Goal: Transaction & Acquisition: Purchase product/service

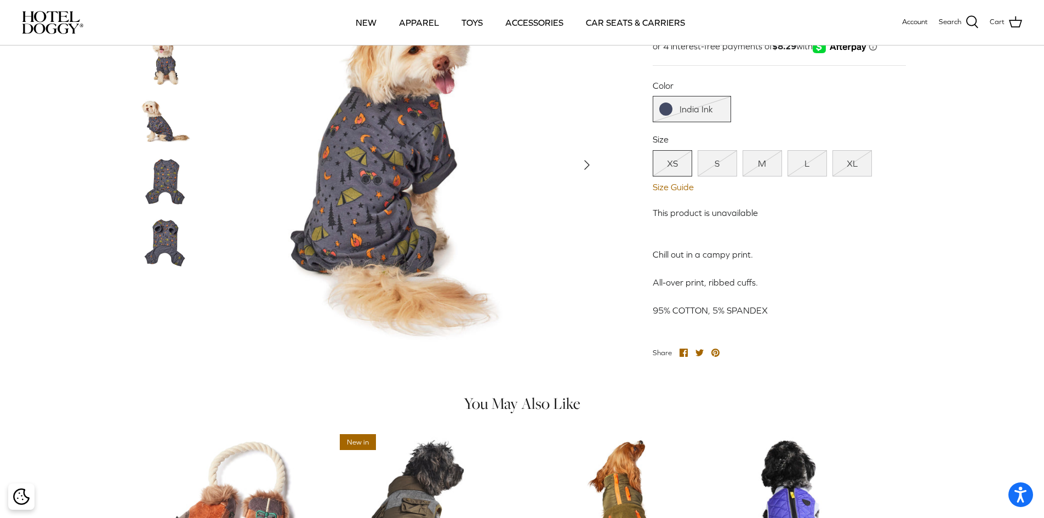
scroll to position [55, 0]
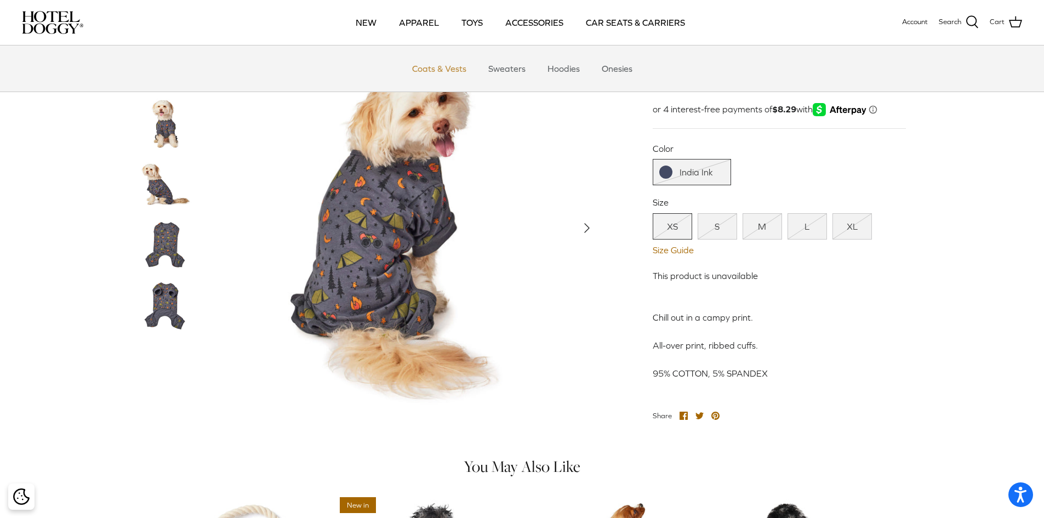
click at [448, 71] on link "Coats & Vests" at bounding box center [439, 68] width 74 height 33
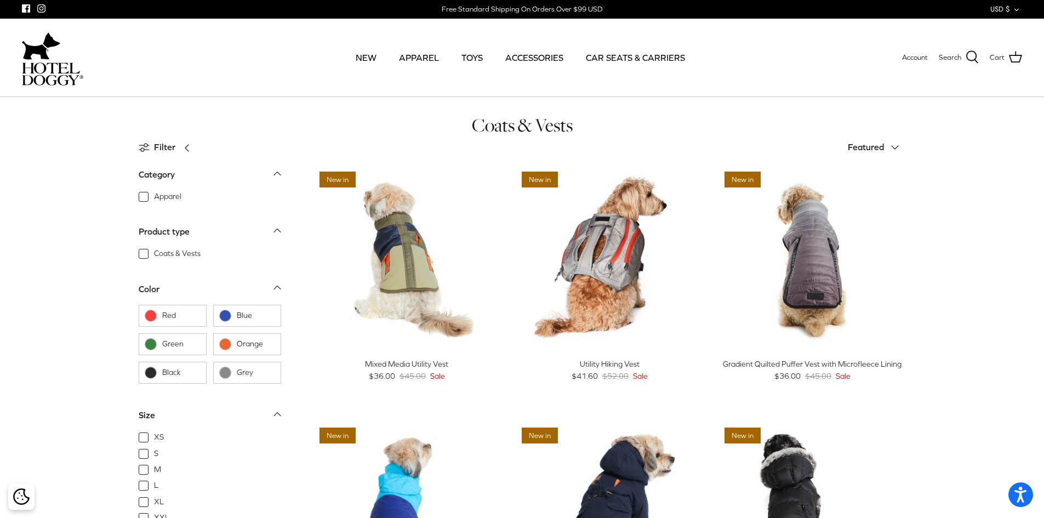
click at [154, 490] on span "L" at bounding box center [156, 485] width 4 height 11
click at [153, 481] on input "L" at bounding box center [153, 480] width 1 height 1
checkbox input "true"
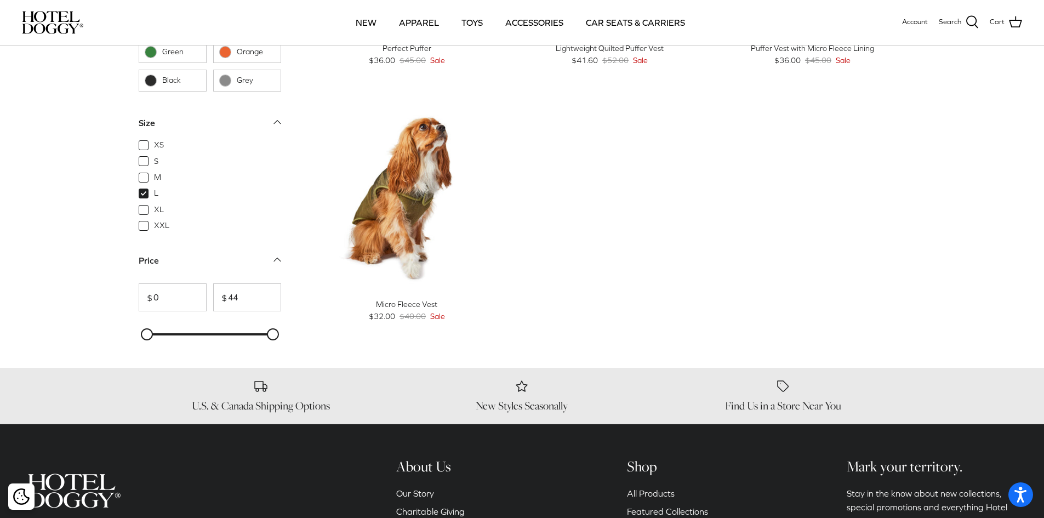
scroll to position [1043, 0]
